Goal: Information Seeking & Learning: Learn about a topic

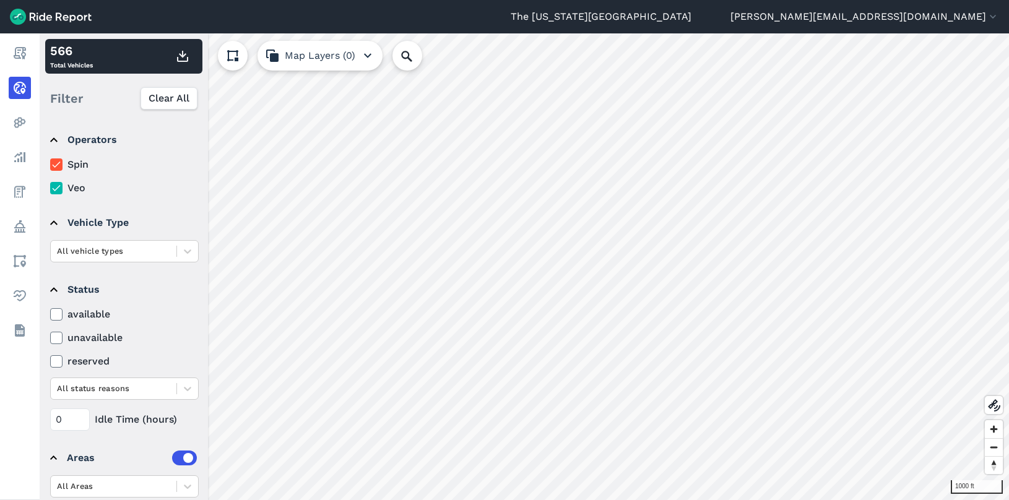
scroll to position [10, 0]
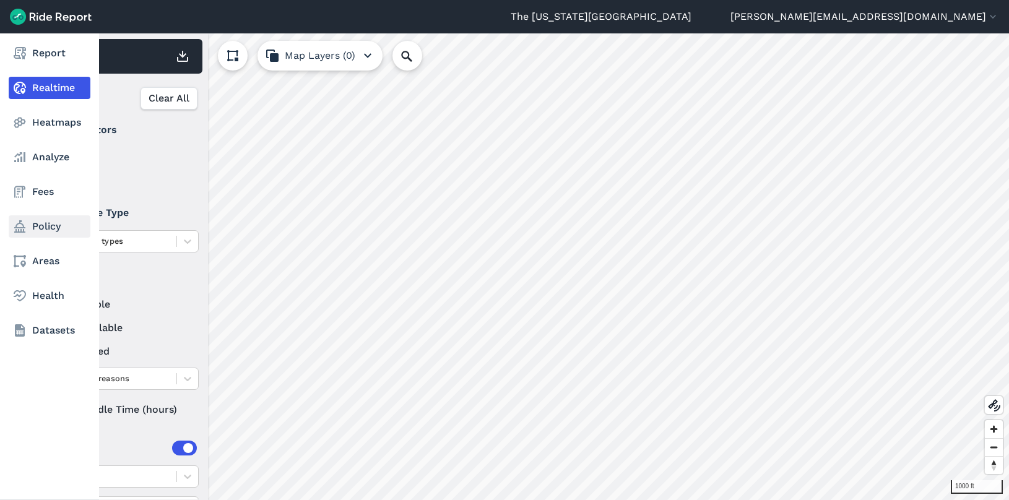
click at [33, 222] on link "Policy" at bounding box center [50, 226] width 82 height 22
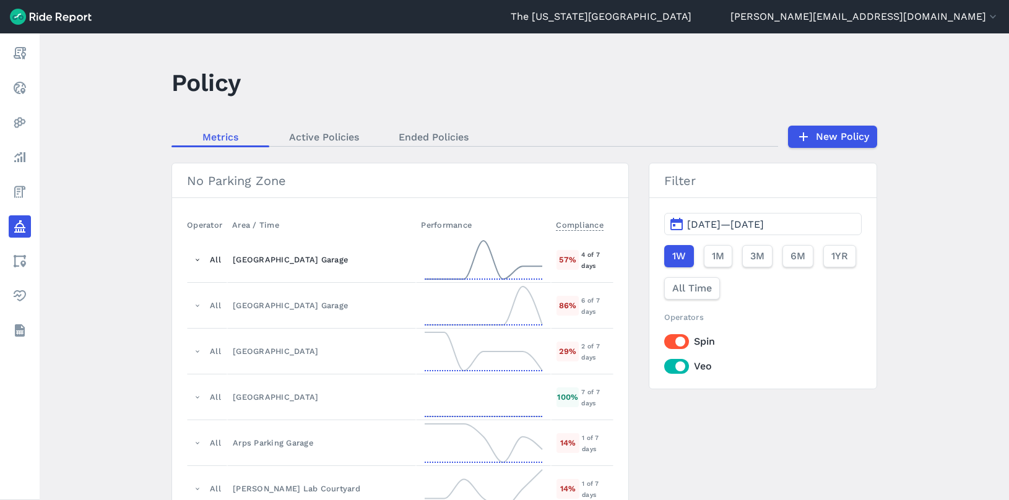
click at [278, 263] on div "[GEOGRAPHIC_DATA] Garage" at bounding box center [322, 260] width 178 height 12
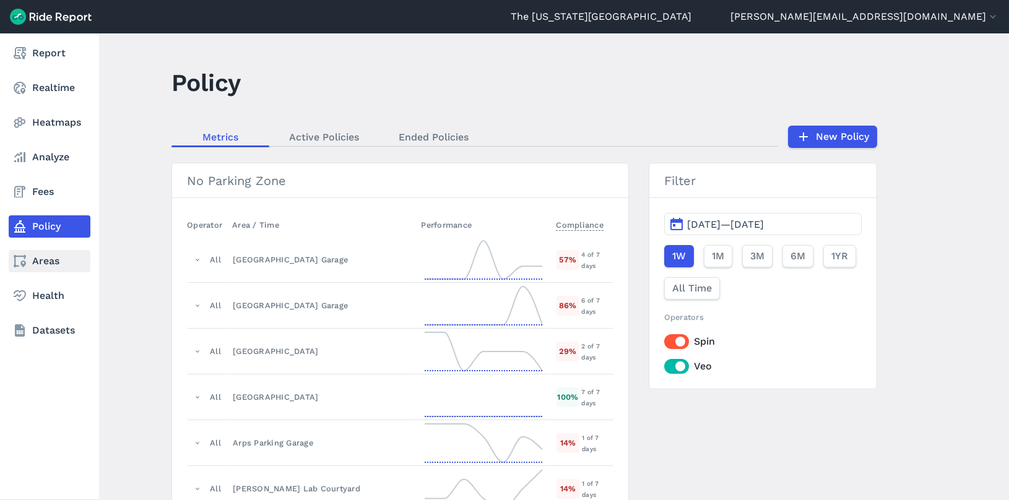
click at [53, 269] on link "Areas" at bounding box center [50, 261] width 82 height 22
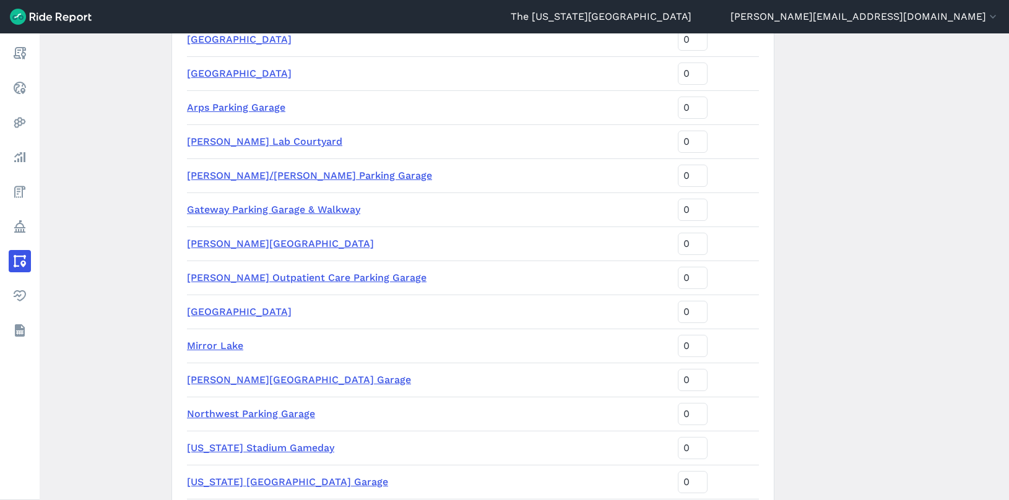
scroll to position [310, 0]
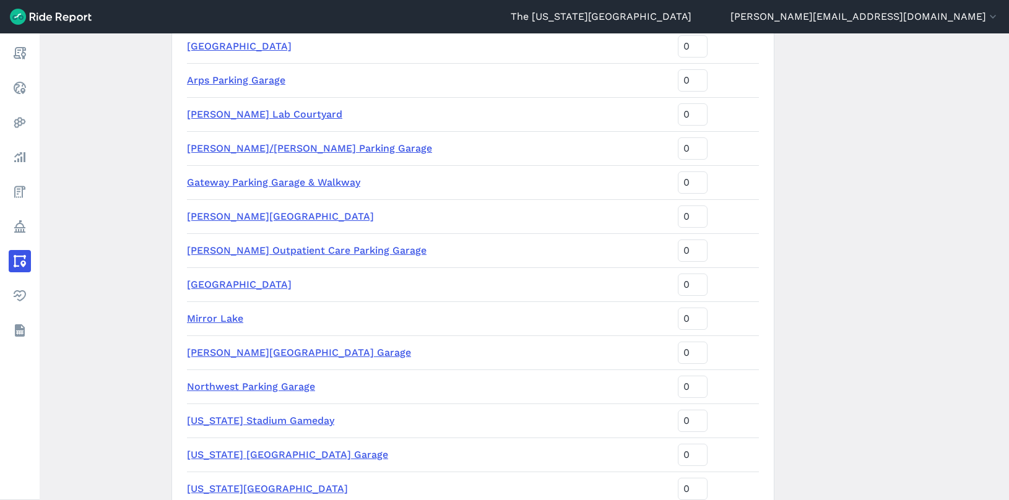
click at [284, 418] on link "[US_STATE] Stadium Gameday" at bounding box center [260, 421] width 147 height 12
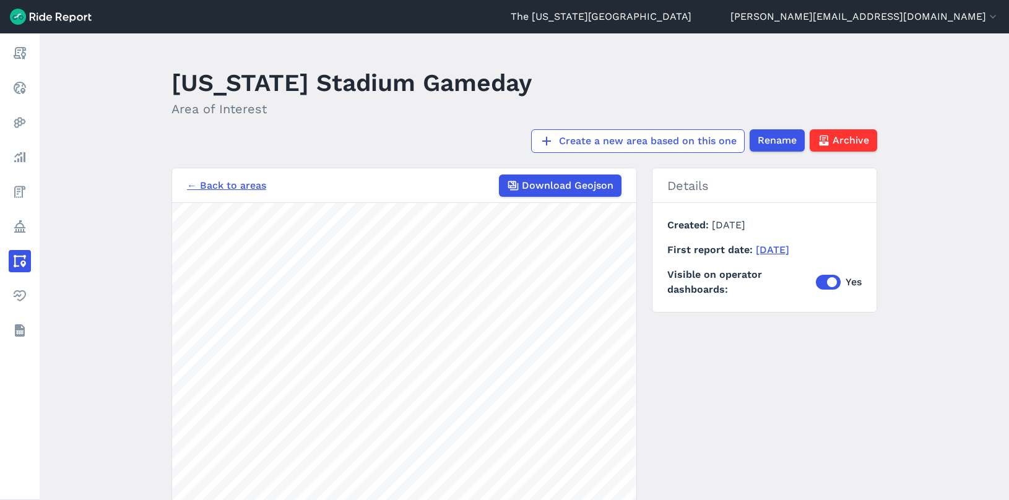
click at [212, 178] on link "← Back to areas" at bounding box center [226, 185] width 79 height 15
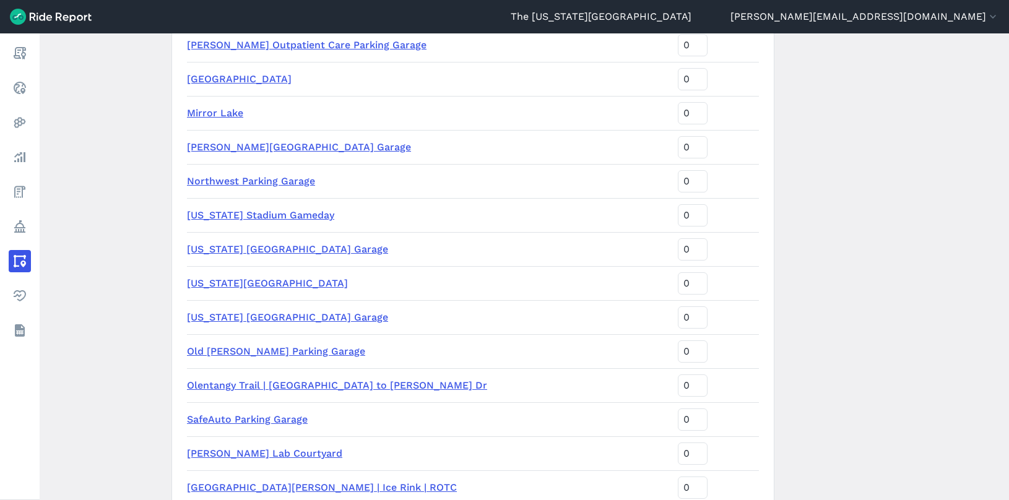
scroll to position [495, 0]
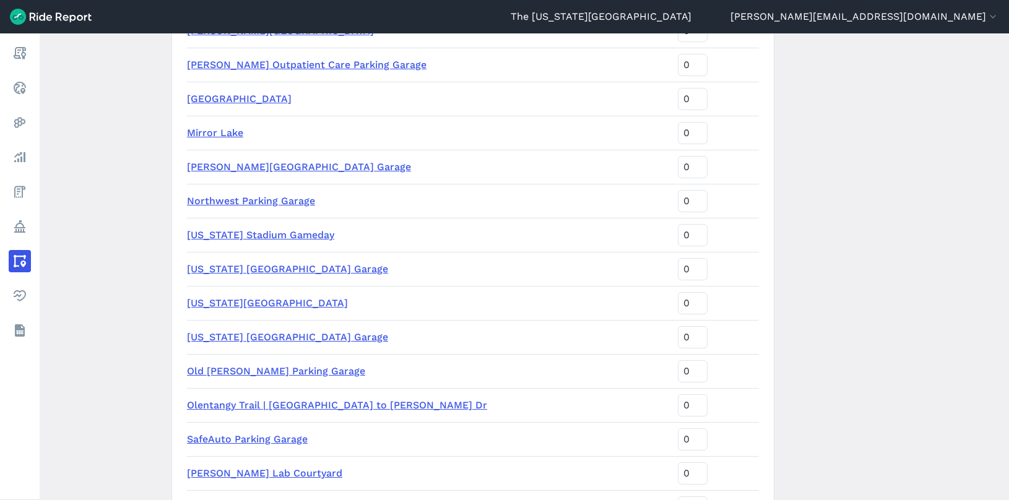
click at [223, 405] on link "Olentangy Trail | [GEOGRAPHIC_DATA] to [PERSON_NAME] Dr" at bounding box center [337, 405] width 300 height 12
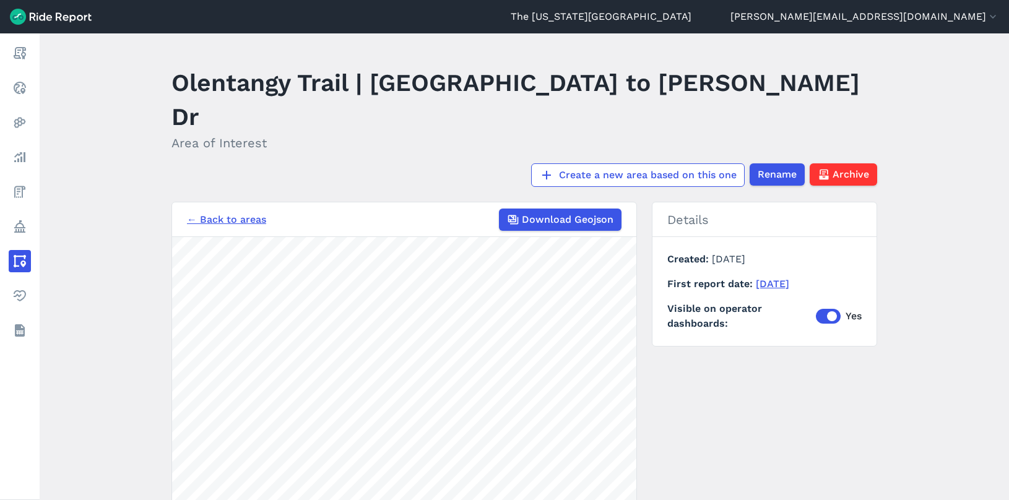
click at [220, 212] on link "← Back to areas" at bounding box center [226, 219] width 79 height 15
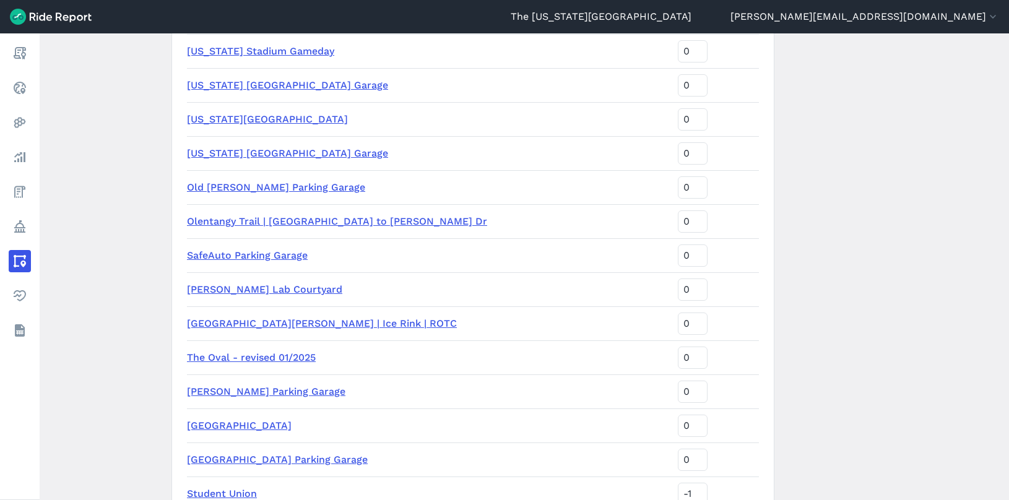
scroll to position [681, 0]
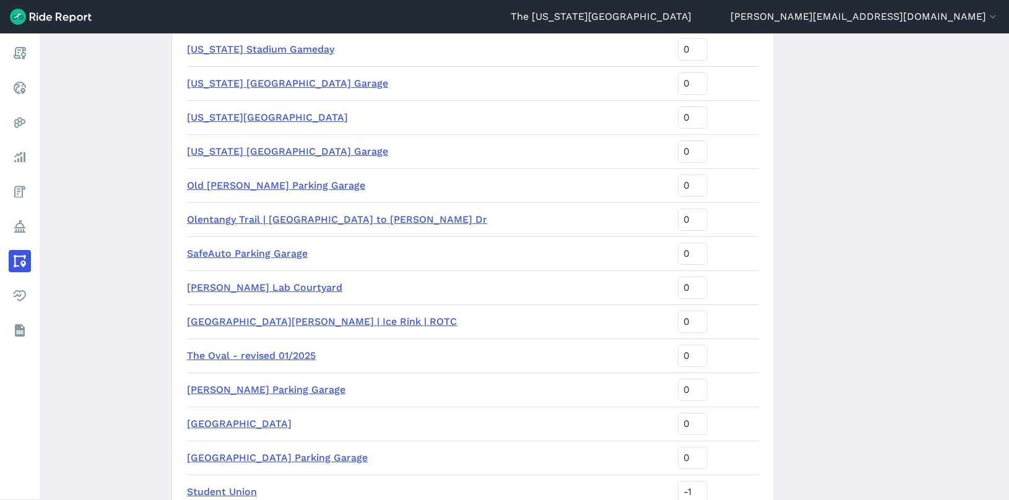
click at [226, 319] on link "[GEOGRAPHIC_DATA][PERSON_NAME] | Ice Rink | ROTC" at bounding box center [322, 322] width 270 height 12
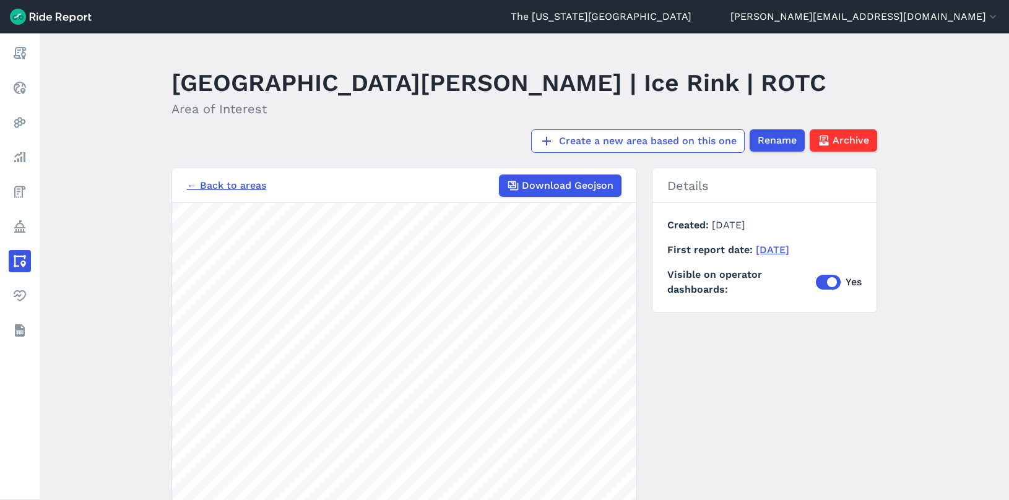
click at [213, 183] on link "← Back to areas" at bounding box center [226, 185] width 79 height 15
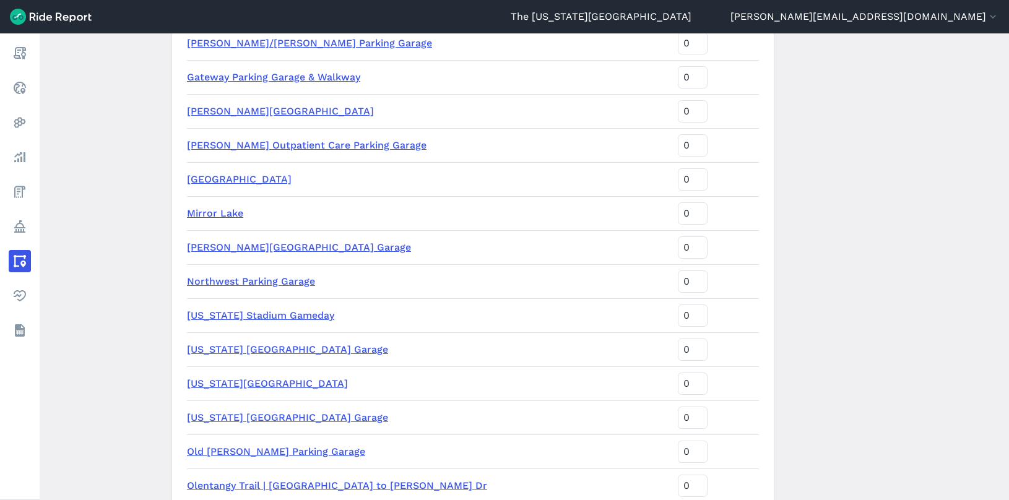
scroll to position [557, 0]
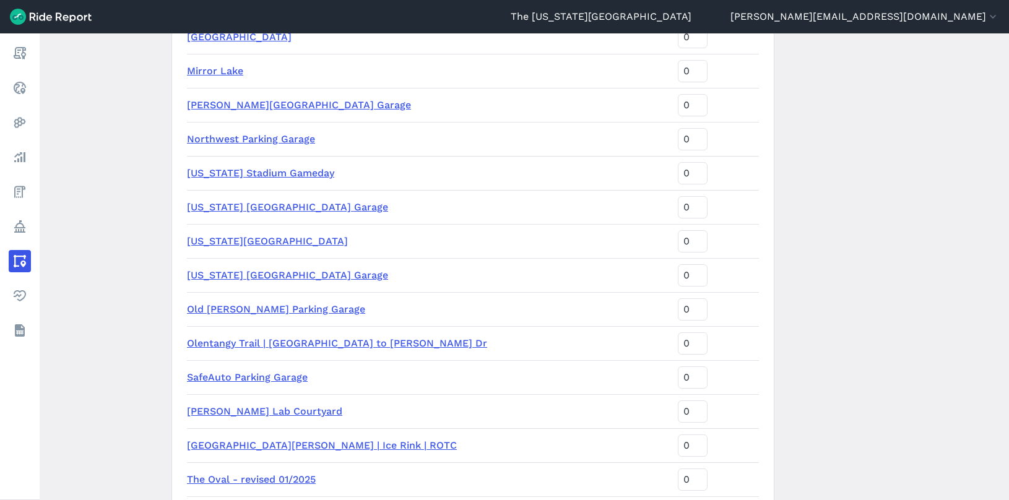
click at [238, 170] on link "[US_STATE] Stadium Gameday" at bounding box center [260, 173] width 147 height 12
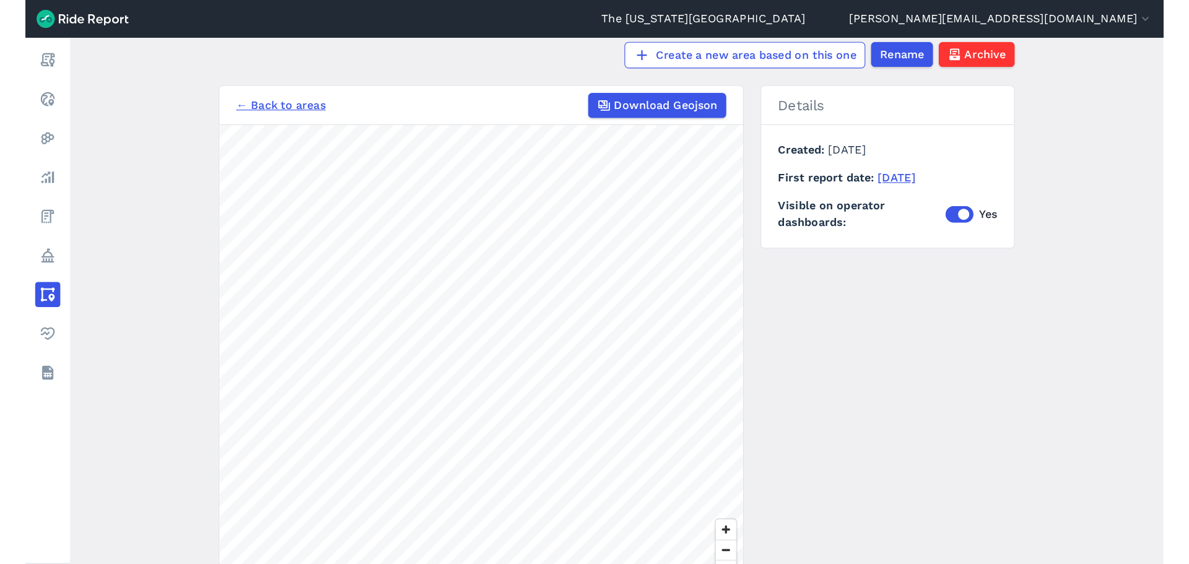
scroll to position [90, 0]
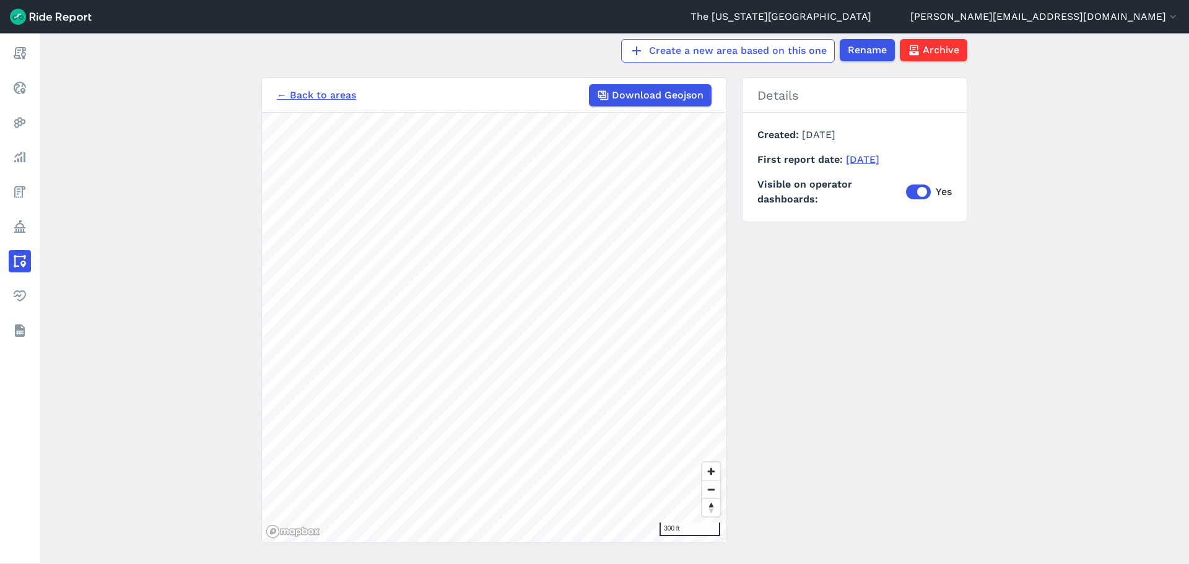
click at [316, 88] on link "← Back to areas" at bounding box center [316, 95] width 79 height 15
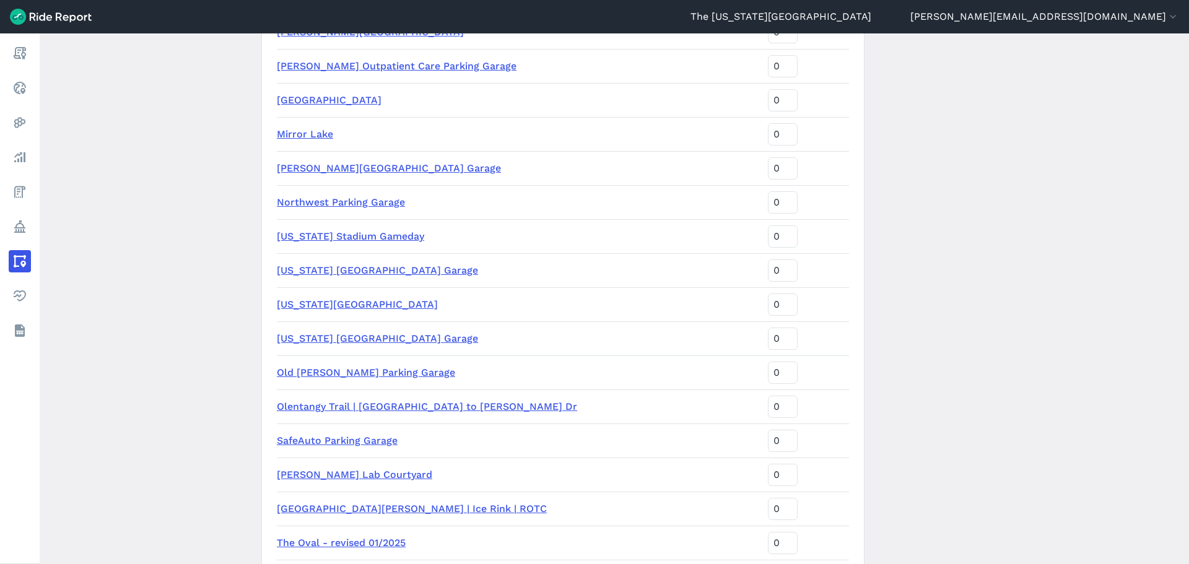
scroll to position [495, 0]
click at [347, 404] on link "Olentangy Trail | [GEOGRAPHIC_DATA] to [PERSON_NAME] Dr" at bounding box center [427, 405] width 300 height 12
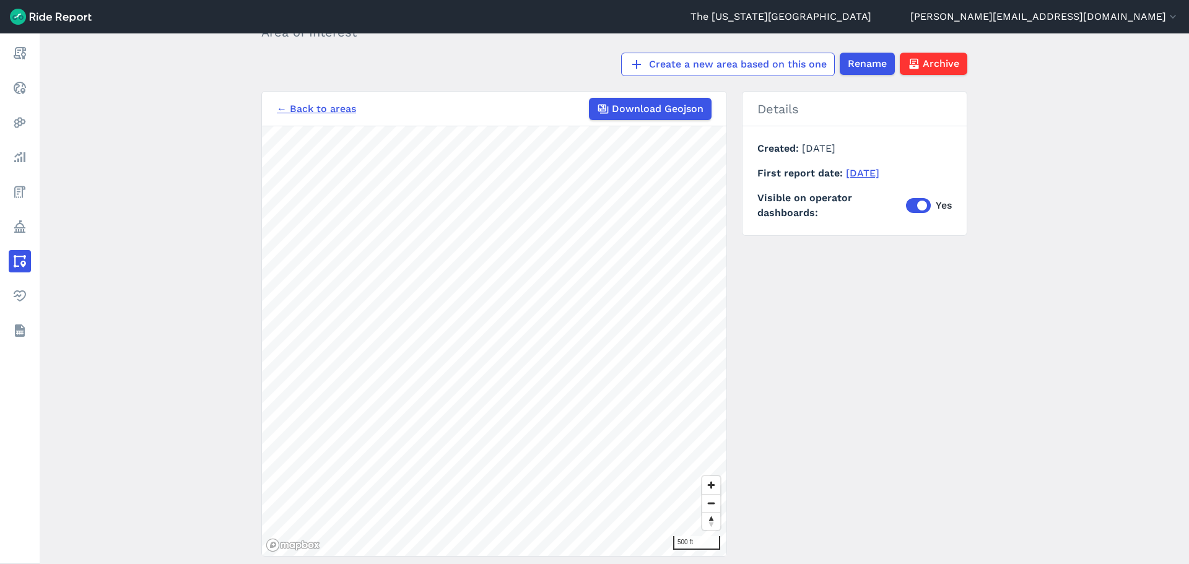
scroll to position [114, 0]
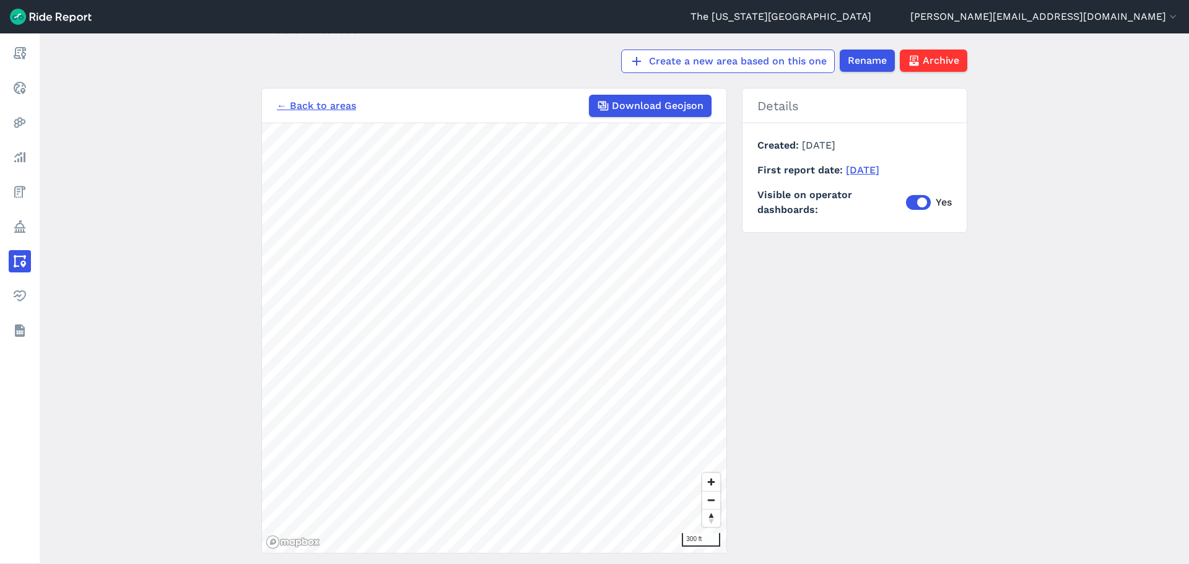
click at [321, 98] on link "← Back to areas" at bounding box center [316, 105] width 79 height 15
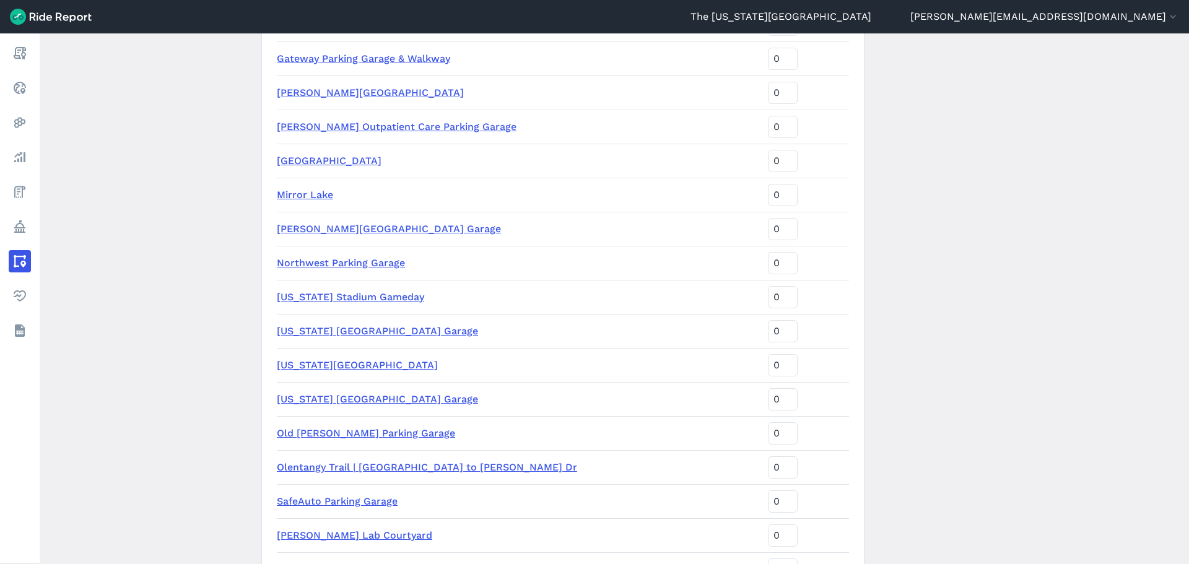
scroll to position [743, 0]
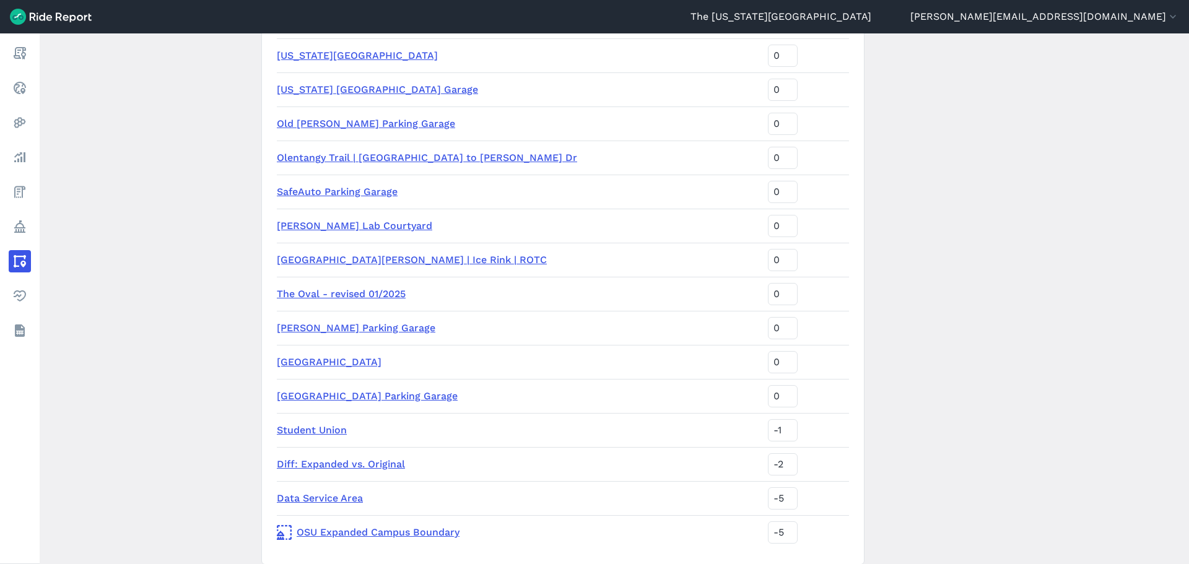
click at [353, 259] on link "[GEOGRAPHIC_DATA][PERSON_NAME] | Ice Rink | ROTC" at bounding box center [412, 260] width 270 height 12
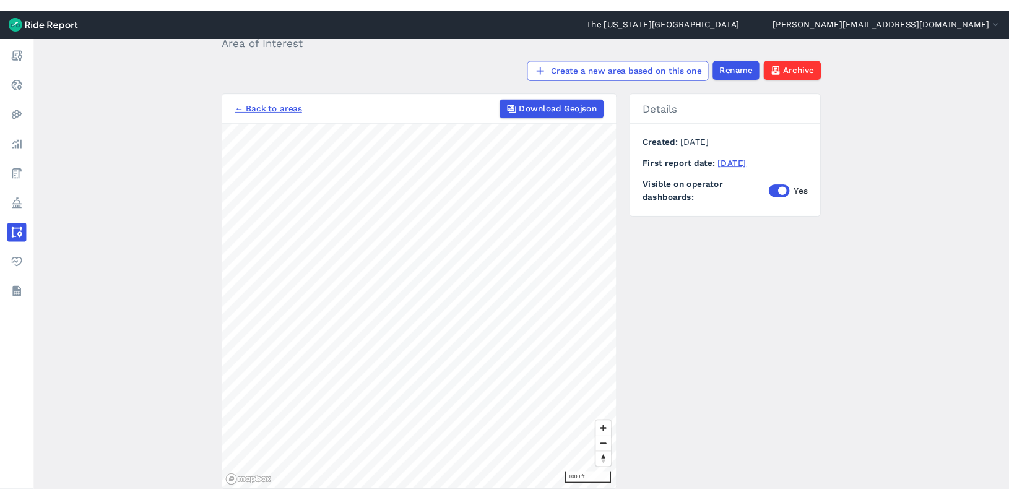
scroll to position [114, 0]
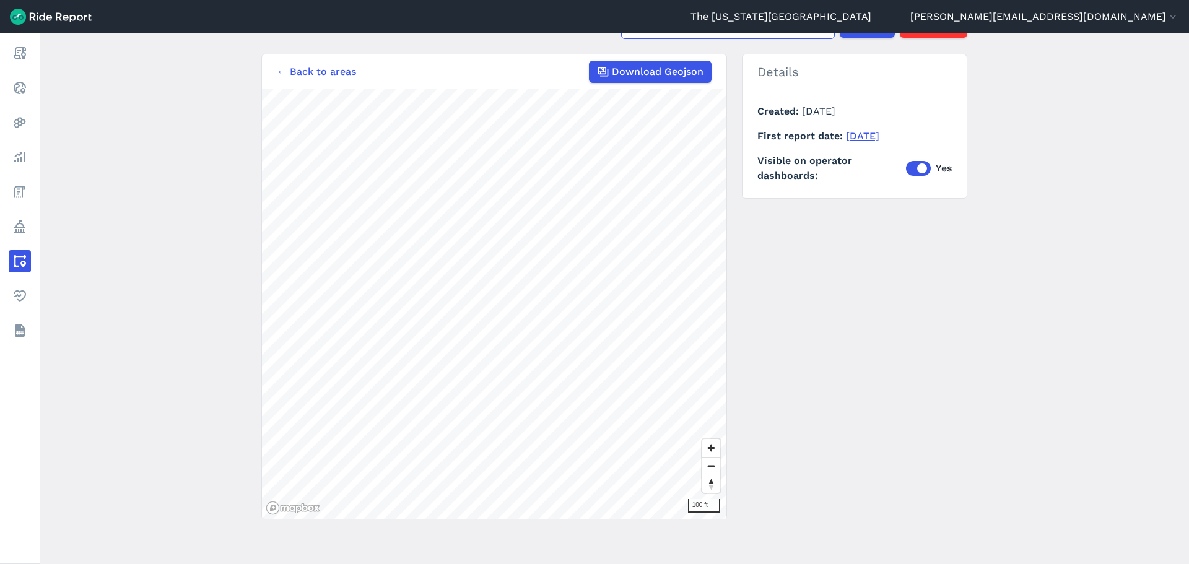
click at [319, 72] on link "← Back to areas" at bounding box center [316, 71] width 79 height 15
